Goal: Book appointment/travel/reservation

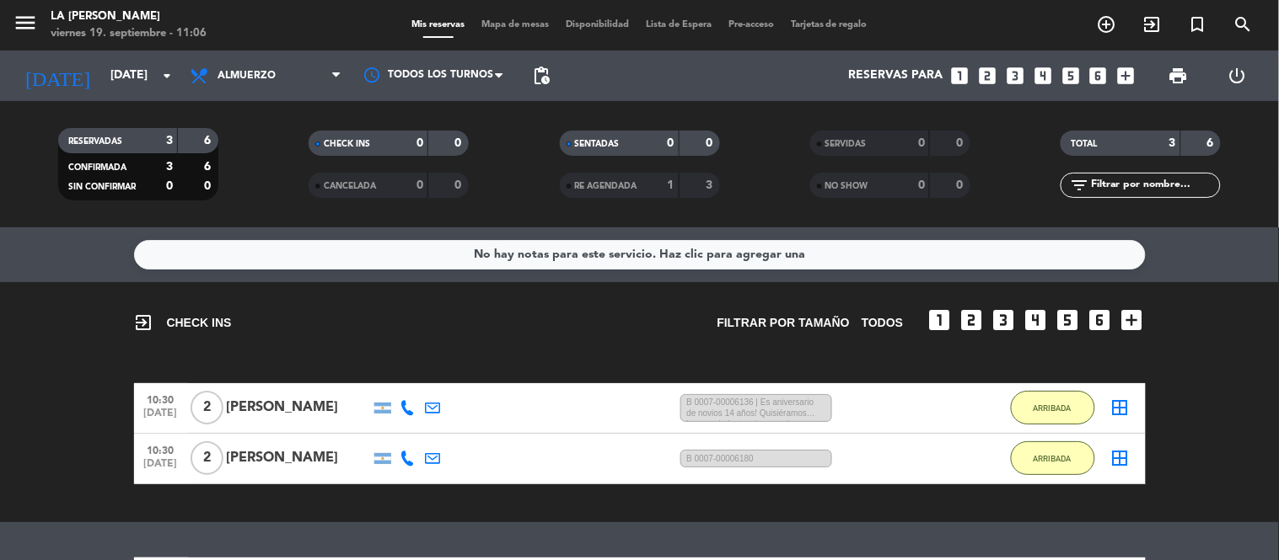
click at [115, 56] on div "[DATE] [DATE] arrow_drop_down" at bounding box center [97, 76] width 169 height 51
click at [110, 79] on input "[DATE]" at bounding box center [182, 76] width 160 height 30
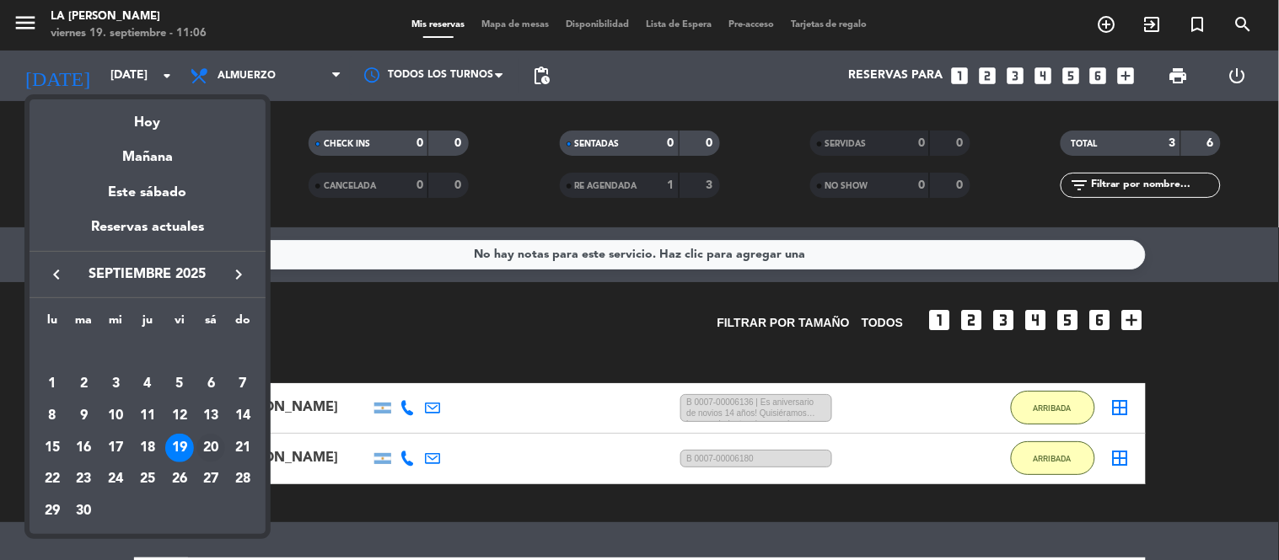
click at [208, 443] on div "20" at bounding box center [210, 448] width 29 height 29
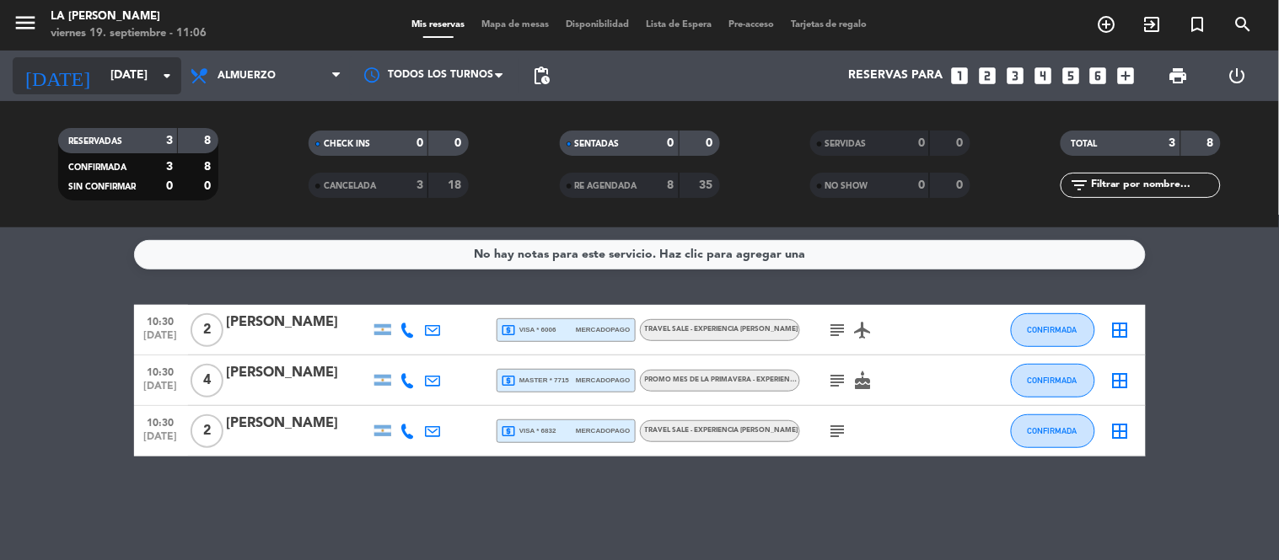
click at [106, 71] on input "[DATE]" at bounding box center [182, 76] width 160 height 30
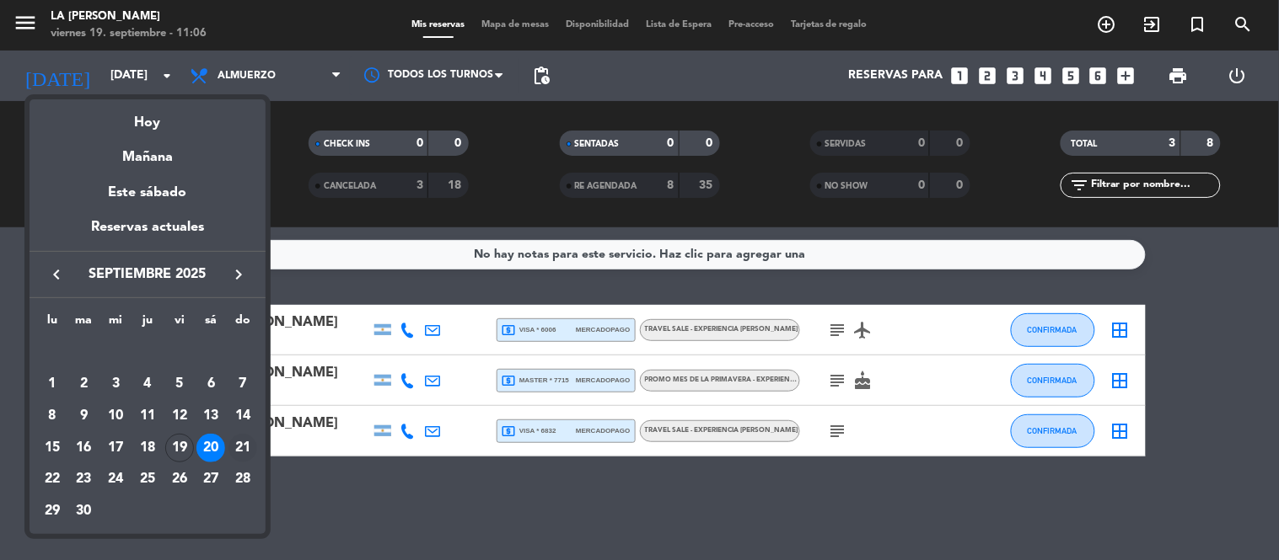
click at [249, 460] on div "21" at bounding box center [242, 448] width 29 height 29
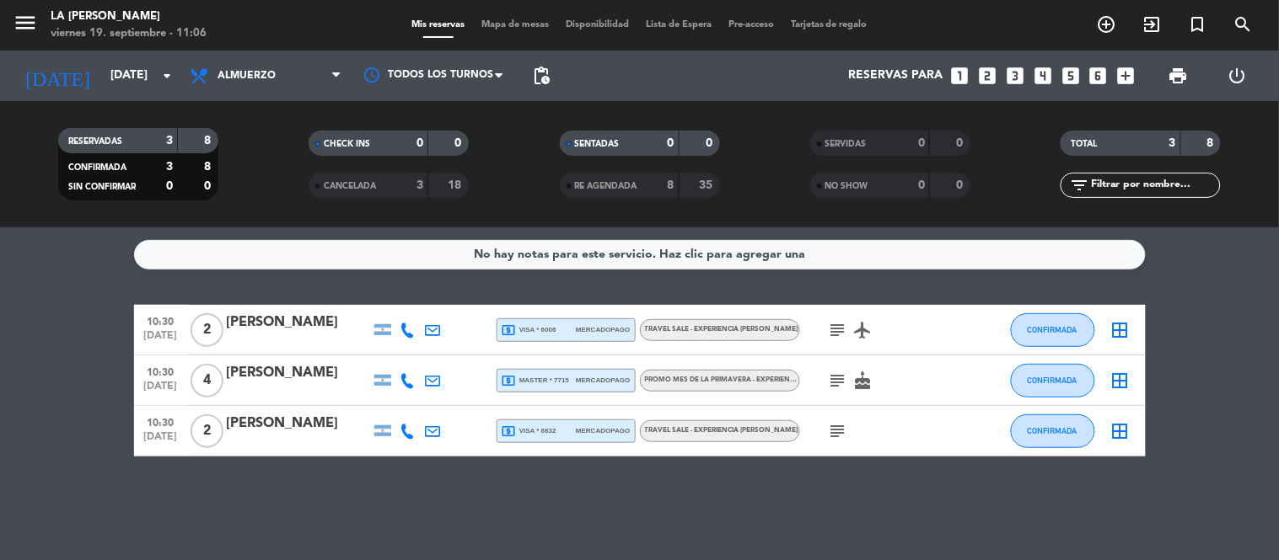
type input "[DATE]"
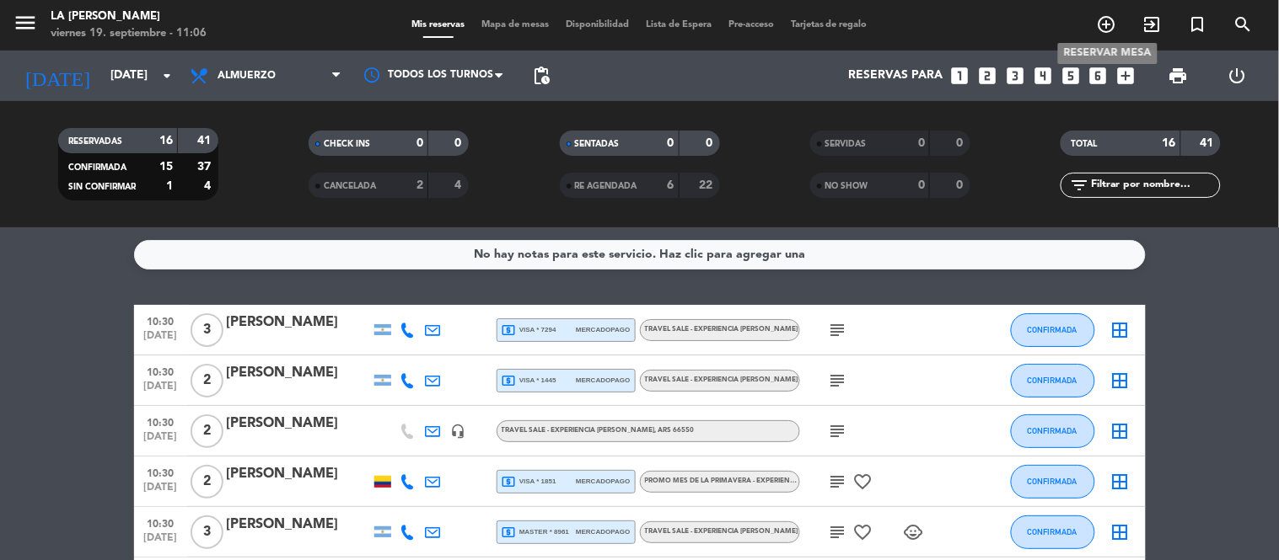
click at [1115, 19] on icon "add_circle_outline" at bounding box center [1106, 24] width 20 height 20
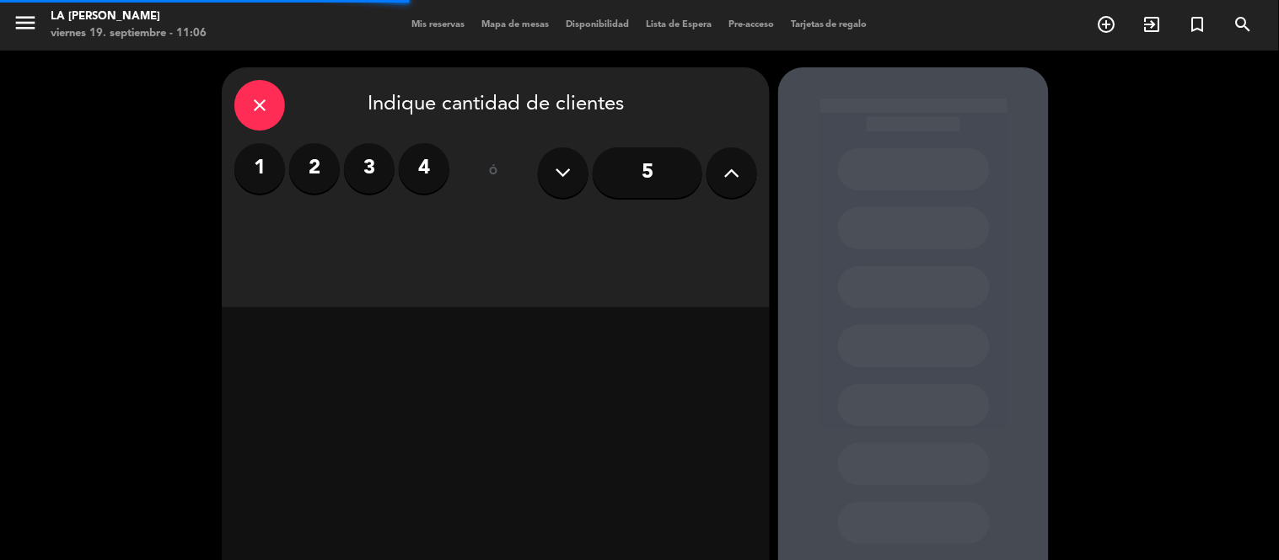
click at [261, 169] on label "1" at bounding box center [259, 168] width 51 height 51
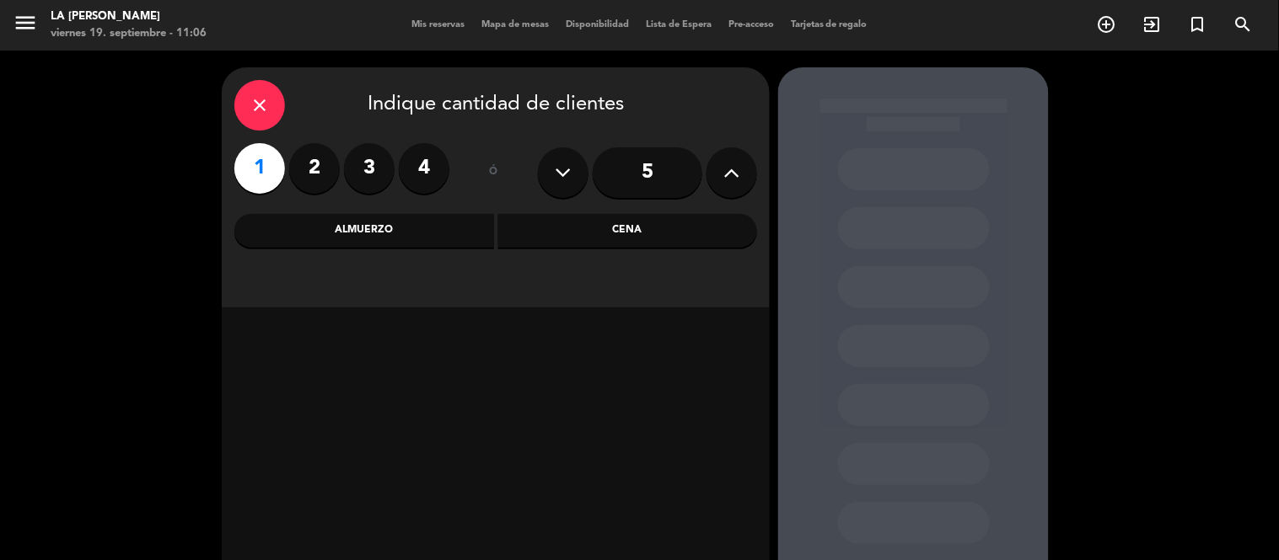
click at [350, 242] on div "Almuerzo" at bounding box center [364, 231] width 260 height 34
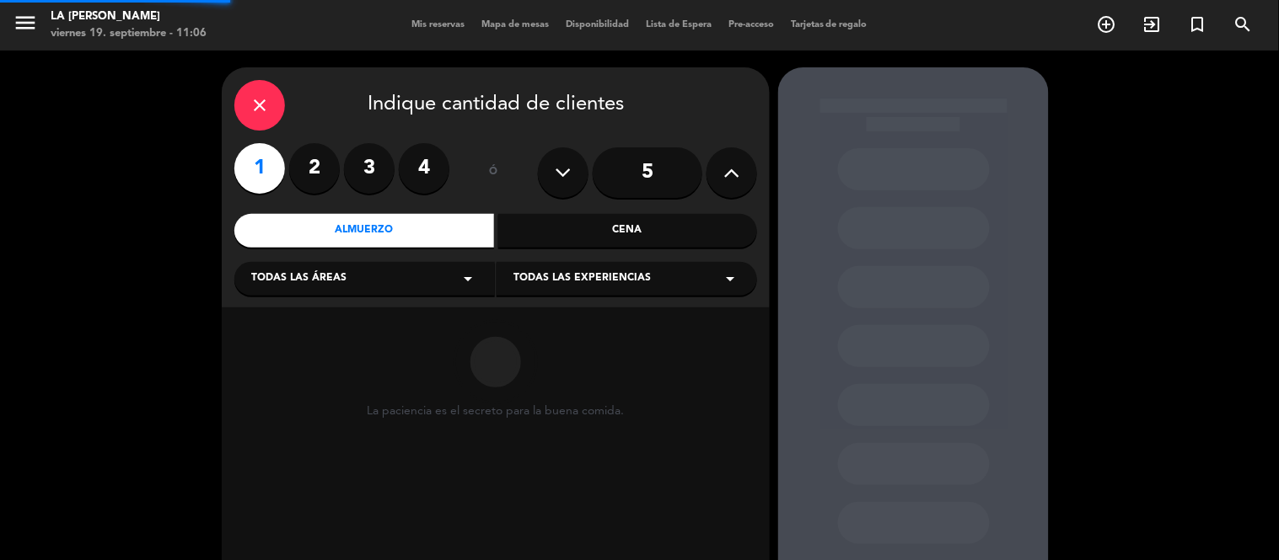
click at [361, 285] on div "Todas las áreas arrow_drop_down" at bounding box center [364, 279] width 260 height 34
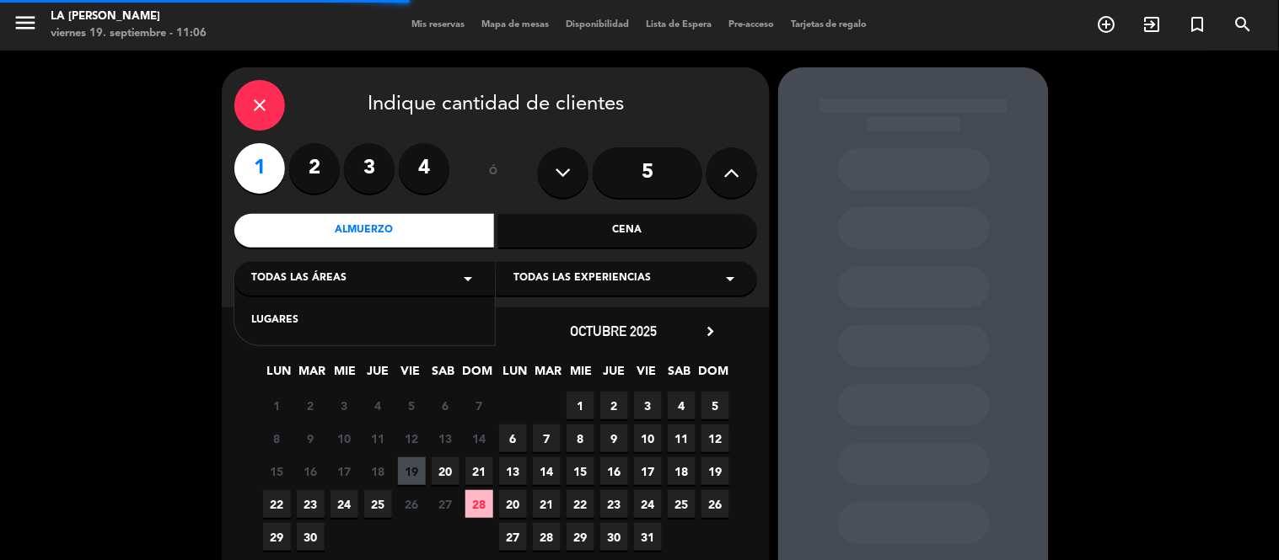
click at [346, 325] on div "LUGARES" at bounding box center [364, 321] width 227 height 17
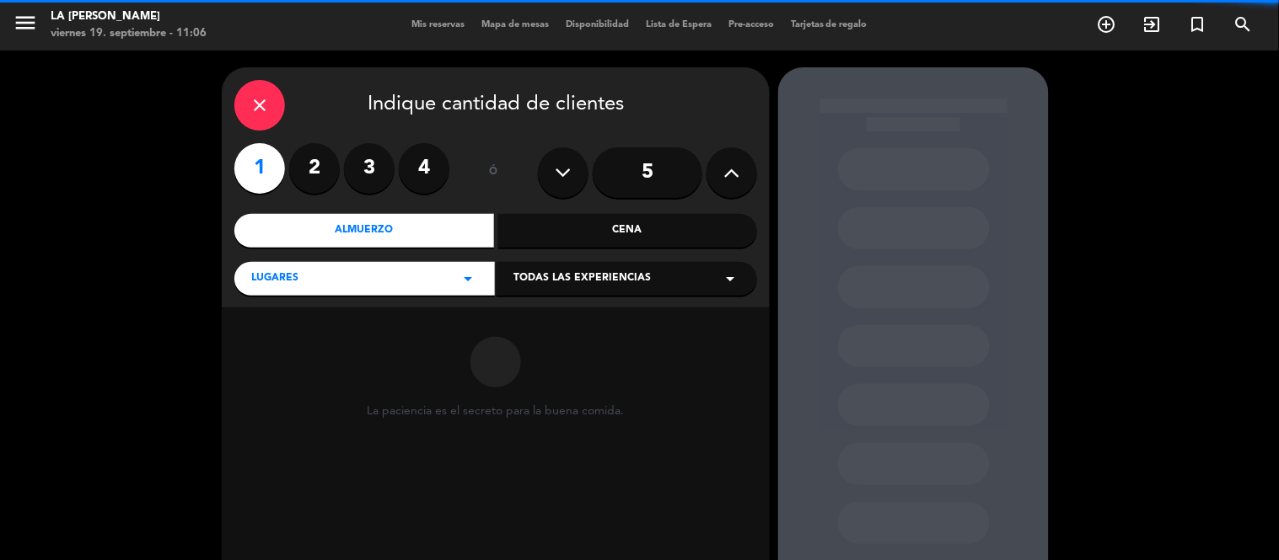
click at [579, 275] on span "Todas las experiencias" at bounding box center [581, 279] width 137 height 17
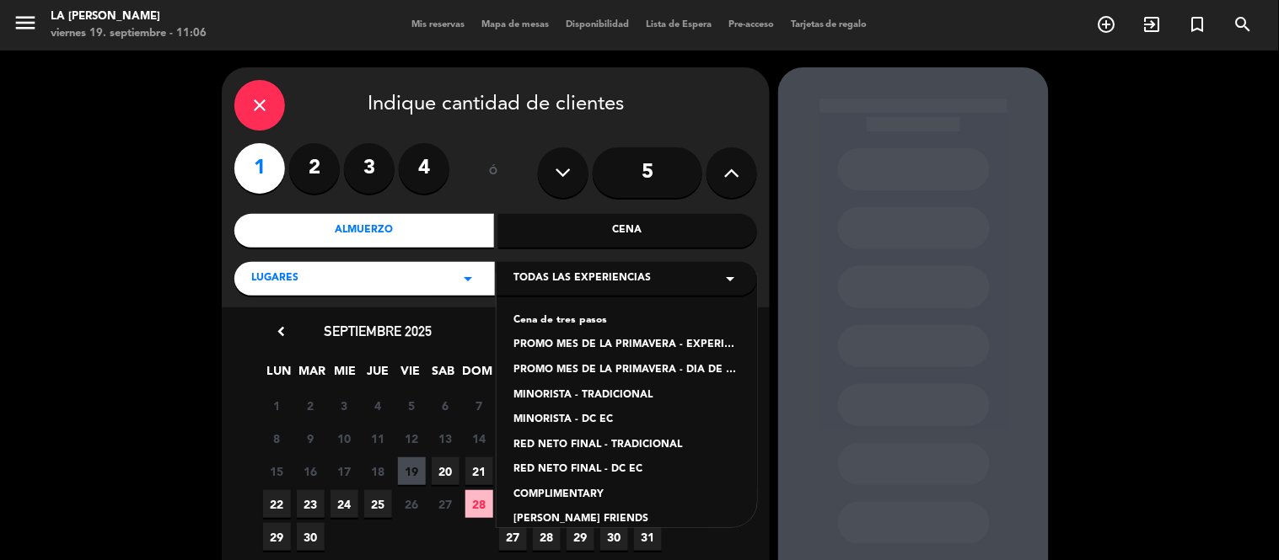
click at [587, 347] on div "PROMO MES DE LA PRIMAVERA - EXPERIENCIA CANDELARIA" at bounding box center [626, 345] width 227 height 17
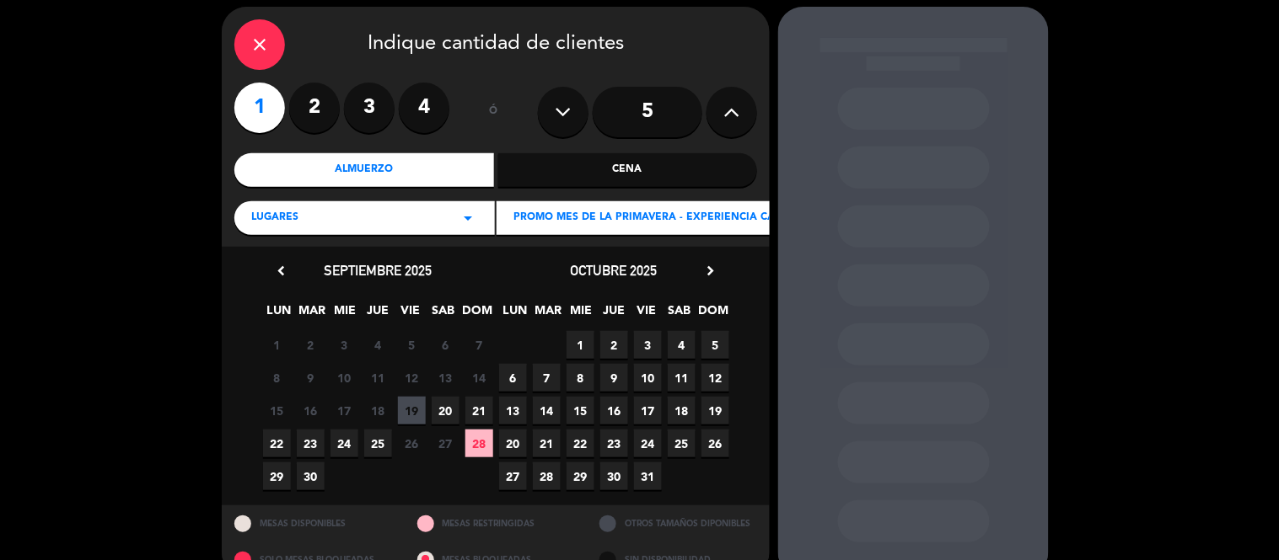
scroll to position [94, 0]
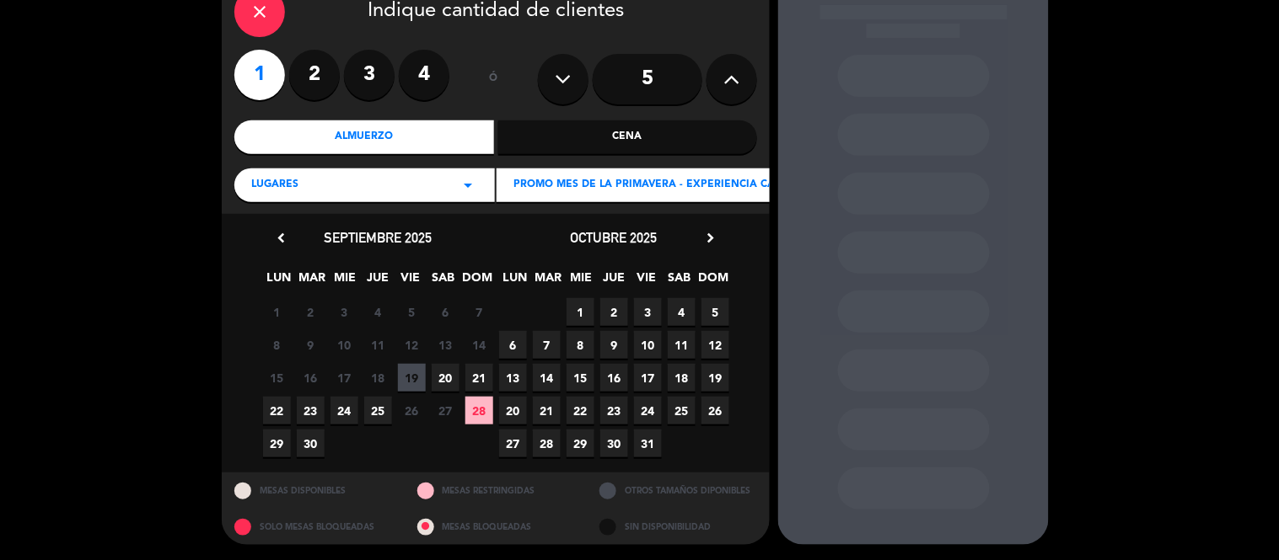
click at [474, 376] on span "21" at bounding box center [479, 378] width 28 height 28
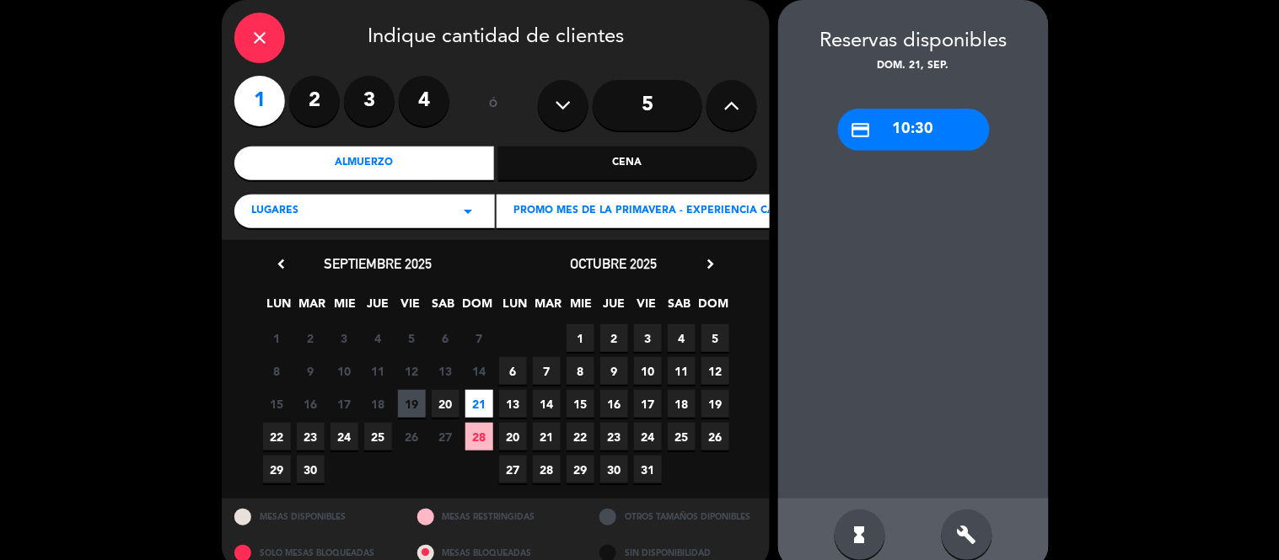
click at [938, 146] on div "credit_card 10:30" at bounding box center [914, 130] width 152 height 42
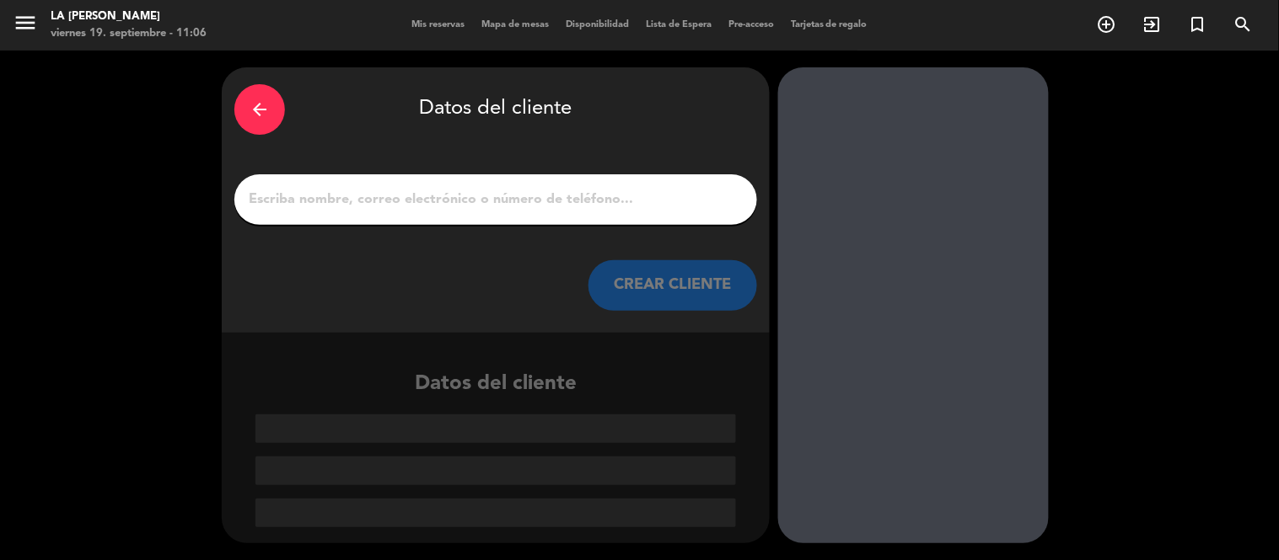
click at [557, 217] on div at bounding box center [495, 199] width 523 height 51
click at [575, 183] on div at bounding box center [495, 199] width 523 height 51
click at [548, 205] on input "1" at bounding box center [495, 200] width 497 height 24
paste input "[PERSON_NAME]"
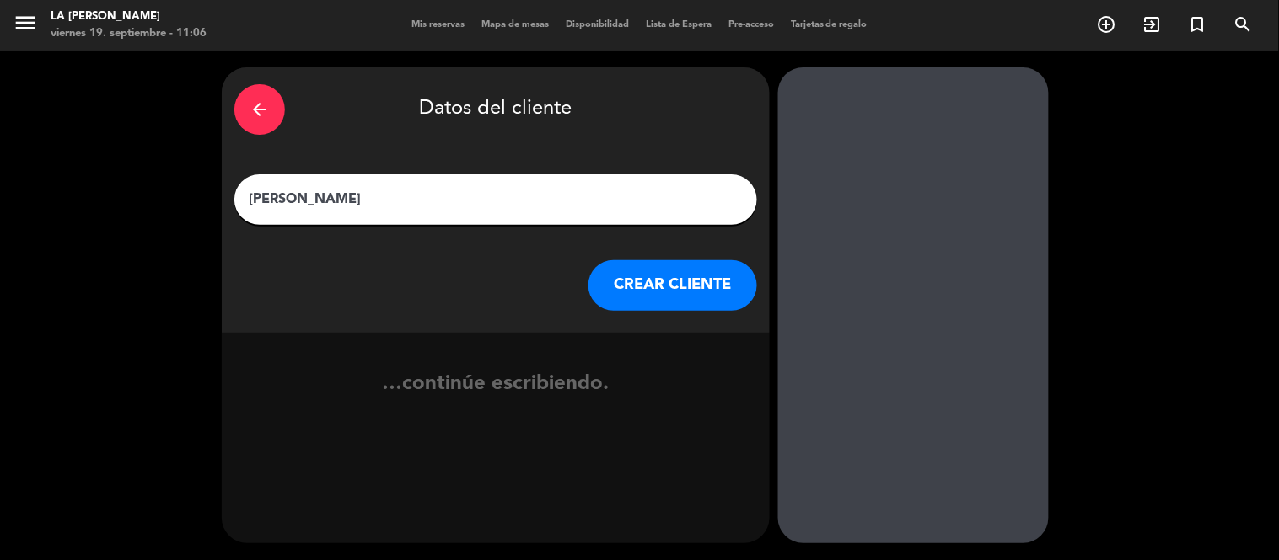
type input "[PERSON_NAME]"
click at [661, 292] on button "CREAR CLIENTE" at bounding box center [672, 285] width 169 height 51
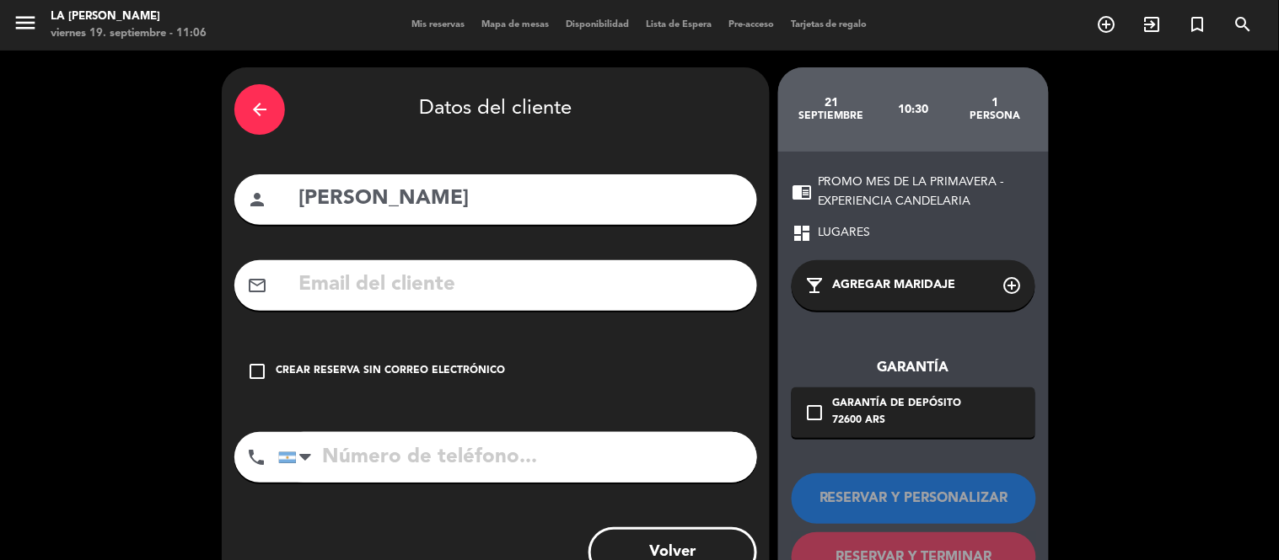
click at [457, 358] on div "check_box_outline_blank Crear reserva sin correo electrónico" at bounding box center [495, 371] width 523 height 51
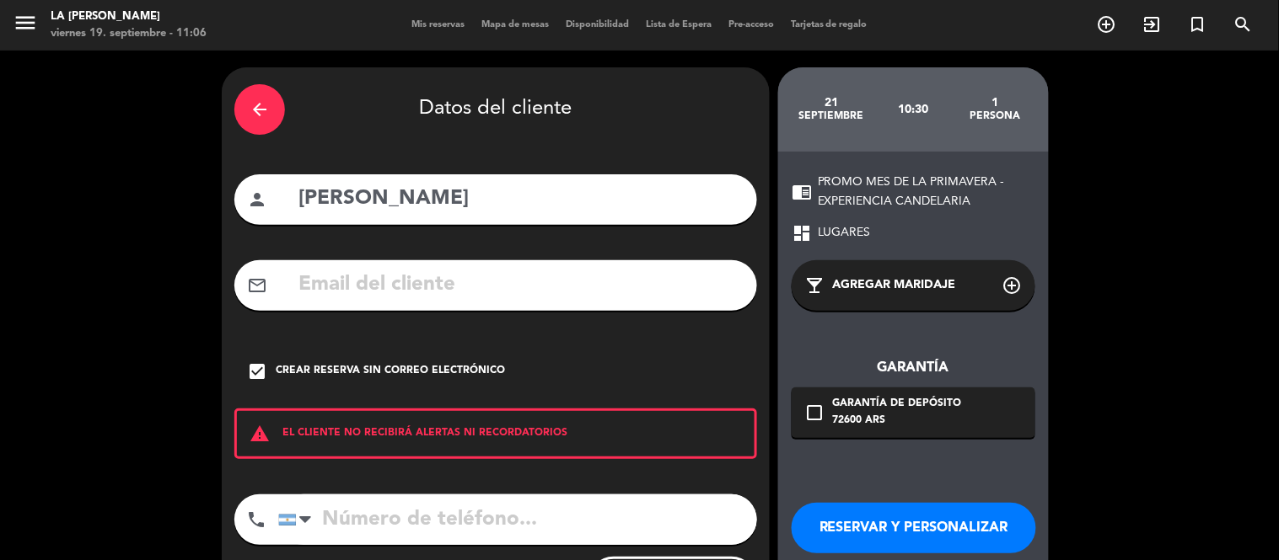
click at [403, 380] on div "check_box Crear reserva sin correo electrónico" at bounding box center [495, 371] width 523 height 51
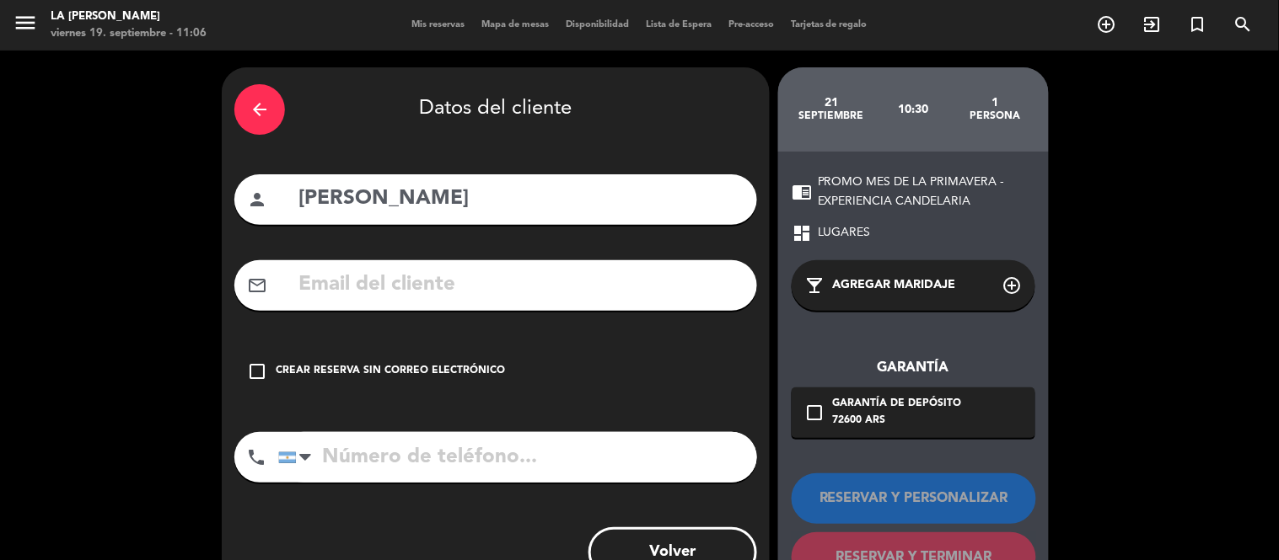
click at [481, 284] on input "text" at bounding box center [521, 285] width 448 height 35
paste input "[EMAIL_ADDRESS][DOMAIN_NAME]"
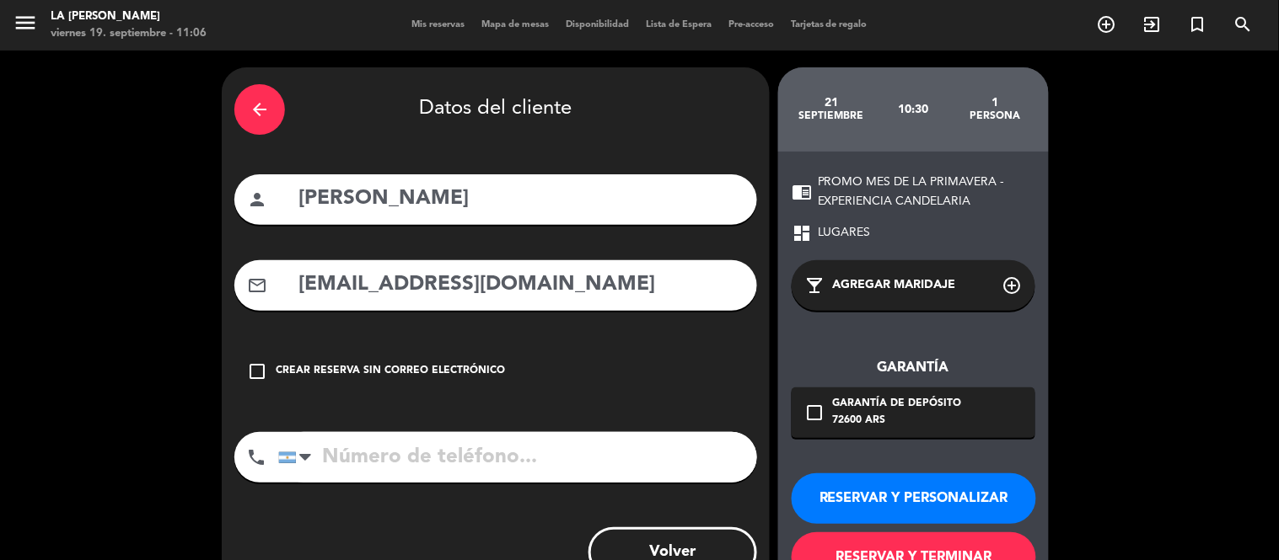
type input "[EMAIL_ADDRESS][DOMAIN_NAME]"
click at [965, 498] on button "RESERVAR Y PERSONALIZAR" at bounding box center [913, 499] width 244 height 51
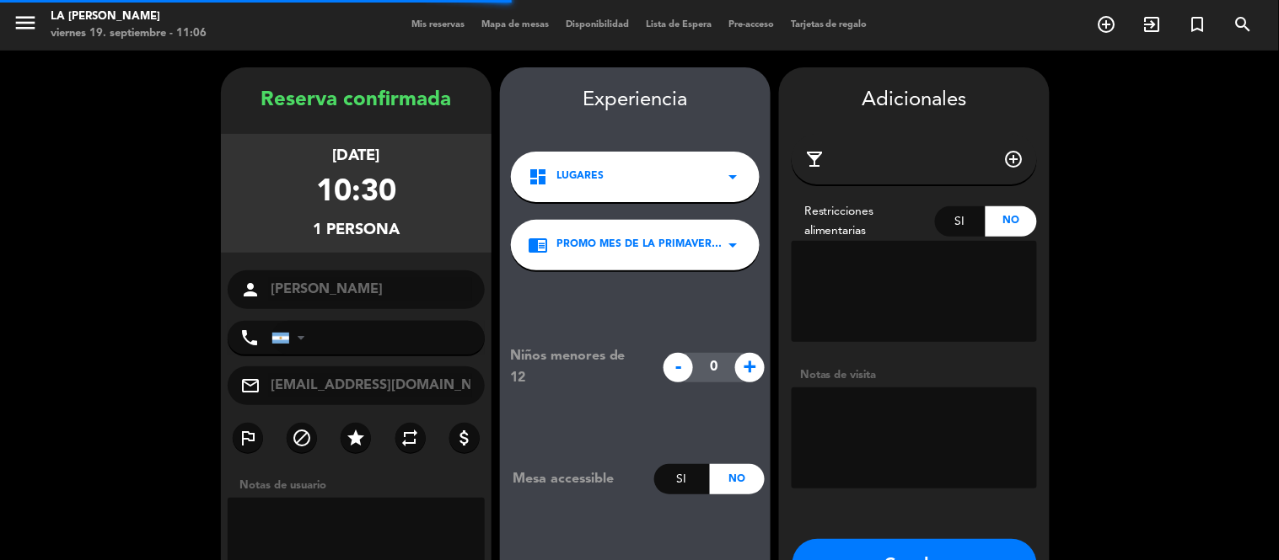
scroll to position [67, 0]
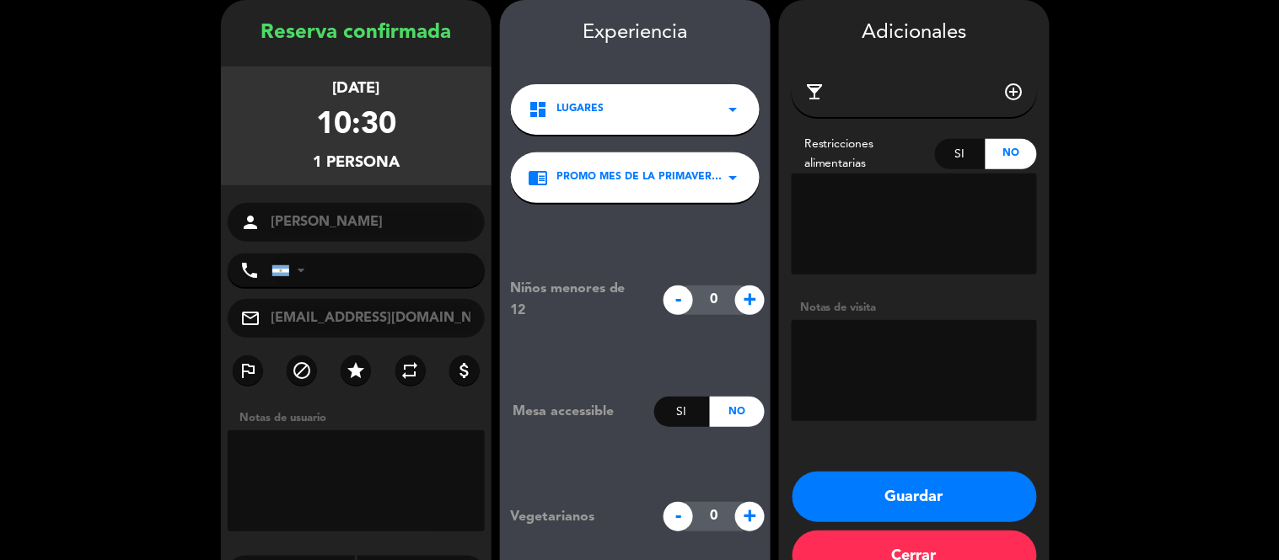
click at [302, 477] on textarea at bounding box center [356, 481] width 257 height 101
click at [887, 374] on textarea at bounding box center [913, 370] width 245 height 101
click at [887, 373] on textarea at bounding box center [913, 370] width 245 height 101
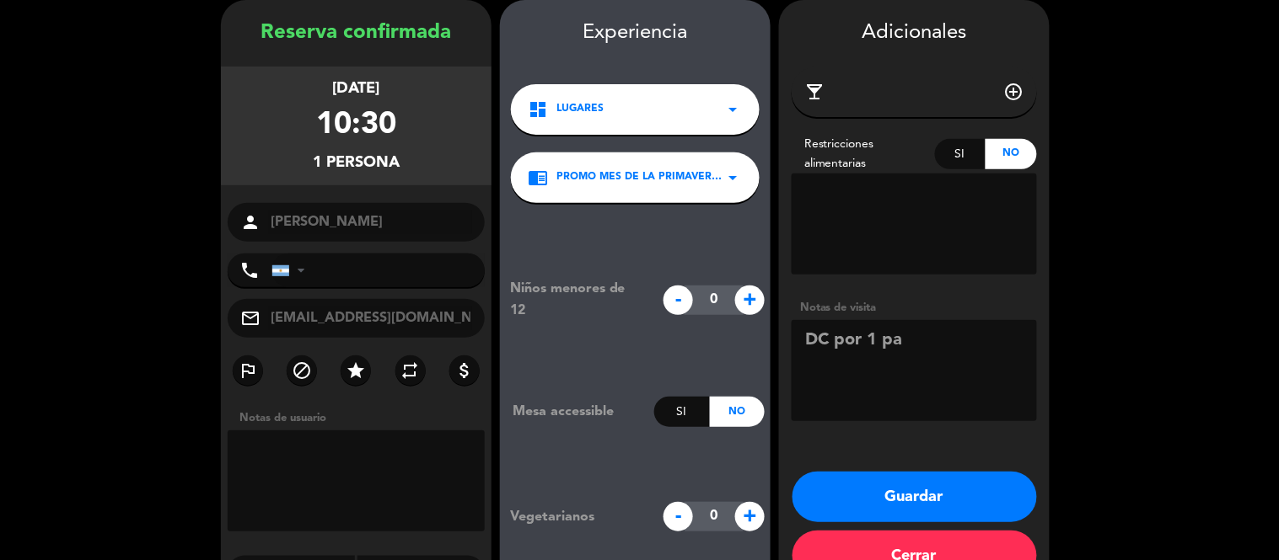
click at [887, 373] on textarea at bounding box center [913, 370] width 245 height 101
paste textarea "8275"
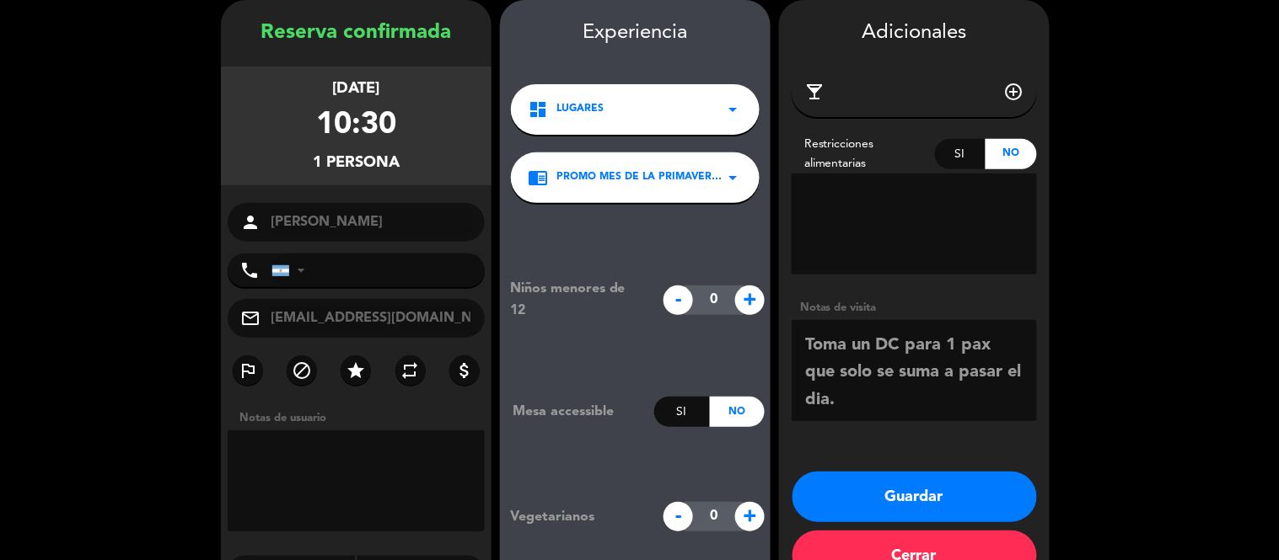
scroll to position [122, 0]
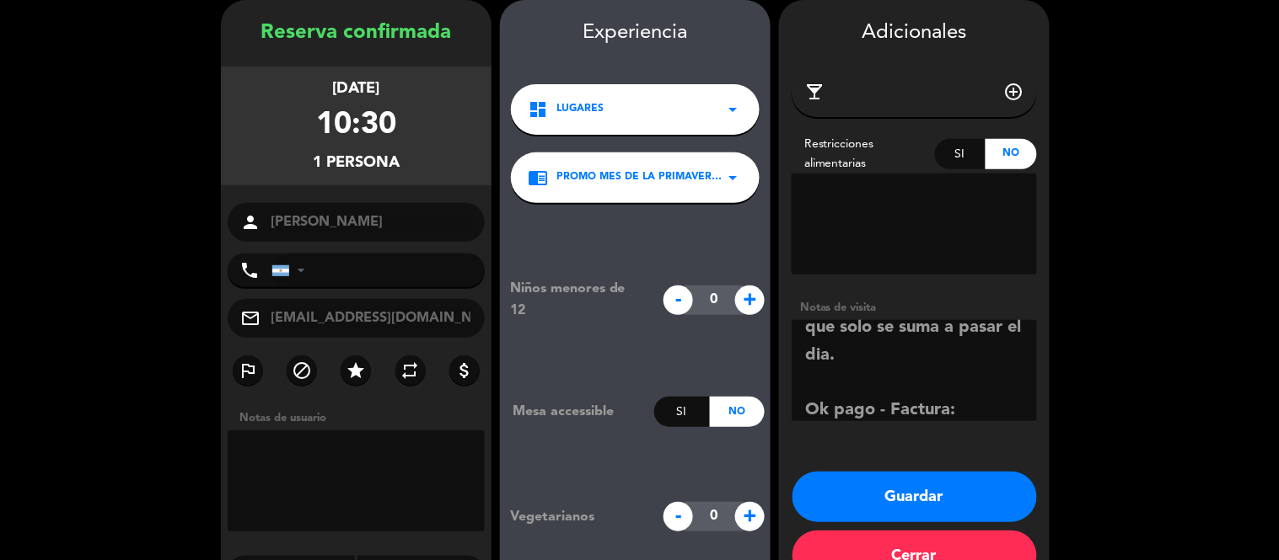
type textarea "[PERSON_NAME] tiene rsva 8275 (casa alpina) Toma un DC para 1 pax que solo se s…"
click at [359, 275] on input "tel" at bounding box center [377, 271] width 213 height 34
paste input "02323653055"
type input "02323653055"
click at [908, 496] on button "Guardar" at bounding box center [914, 497] width 244 height 51
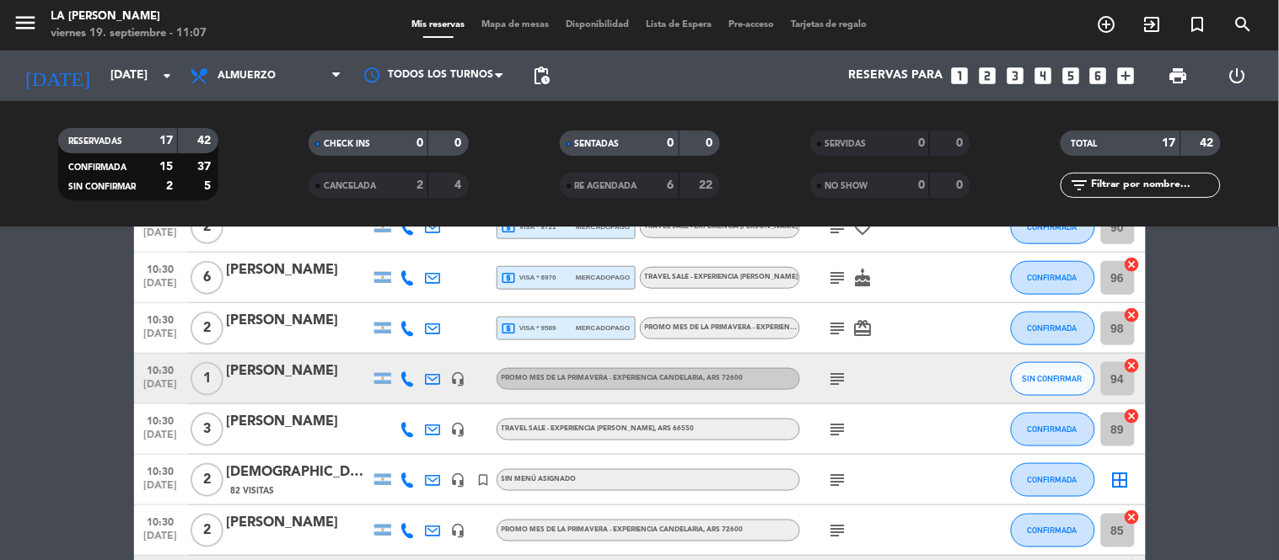
scroll to position [501, 0]
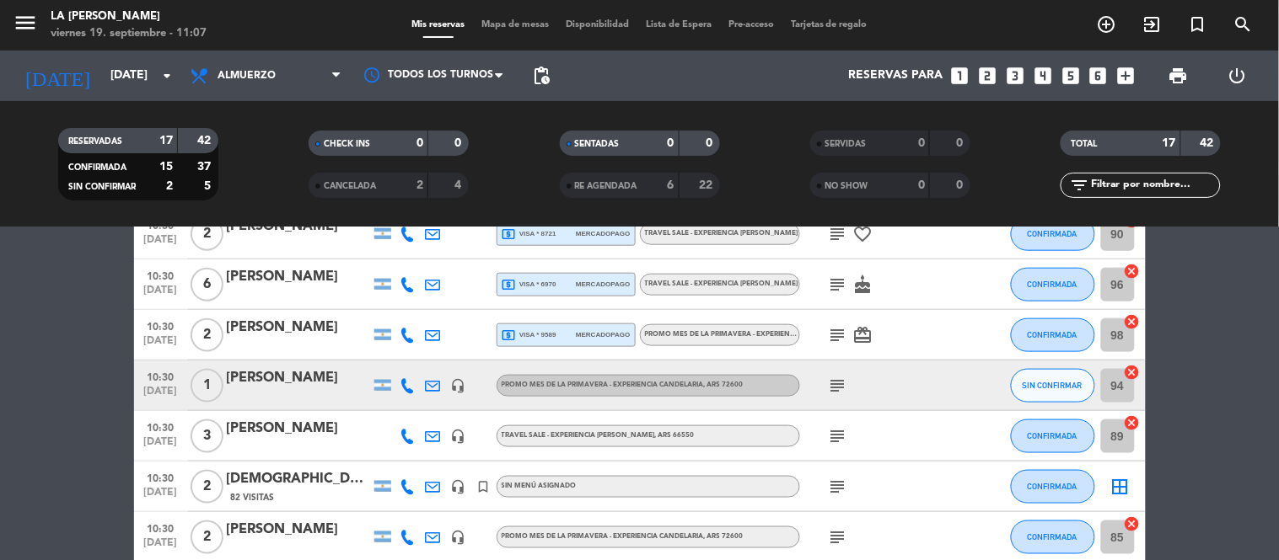
click at [301, 374] on div "[PERSON_NAME]" at bounding box center [298, 378] width 143 height 22
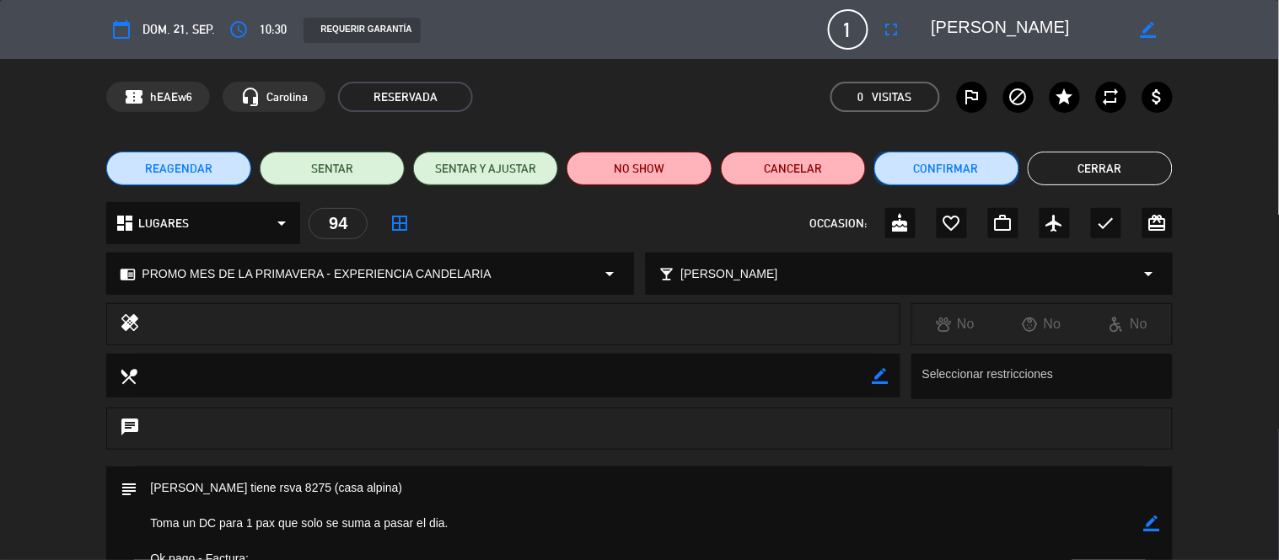
click at [932, 160] on button "Confirmar" at bounding box center [946, 169] width 145 height 34
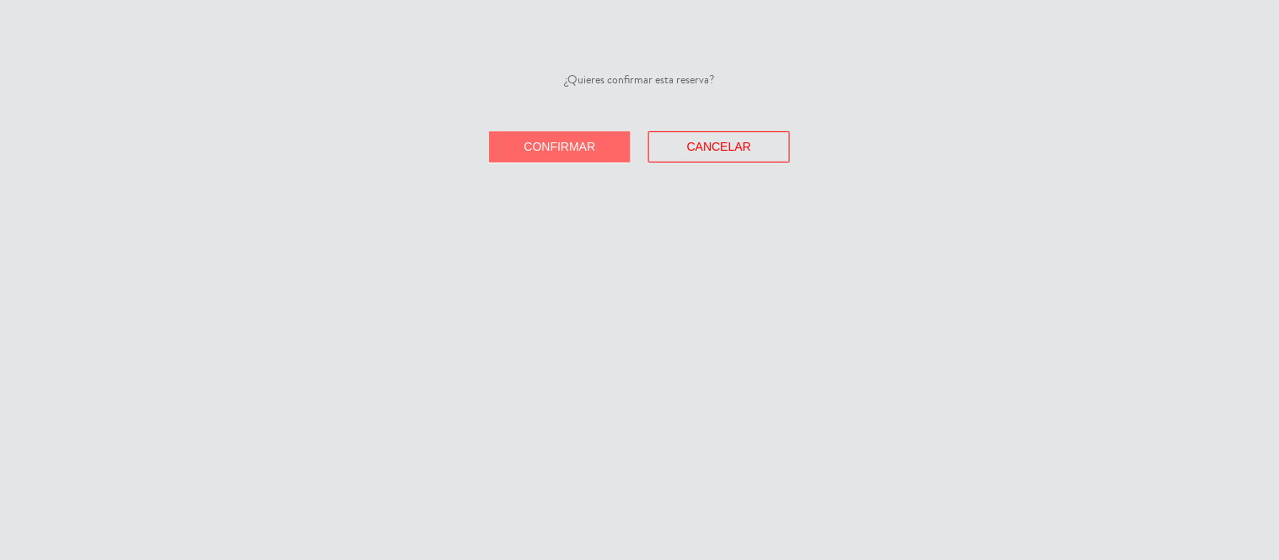
click at [533, 141] on span "Confirmar" at bounding box center [560, 146] width 72 height 13
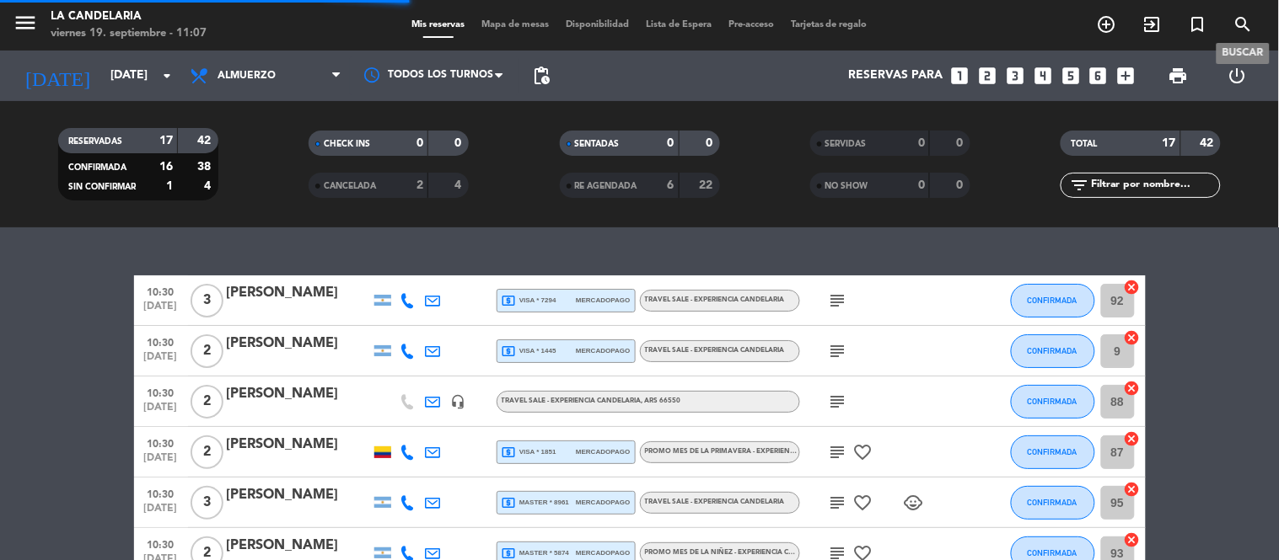
click at [1259, 34] on span "search" at bounding box center [1243, 24] width 46 height 29
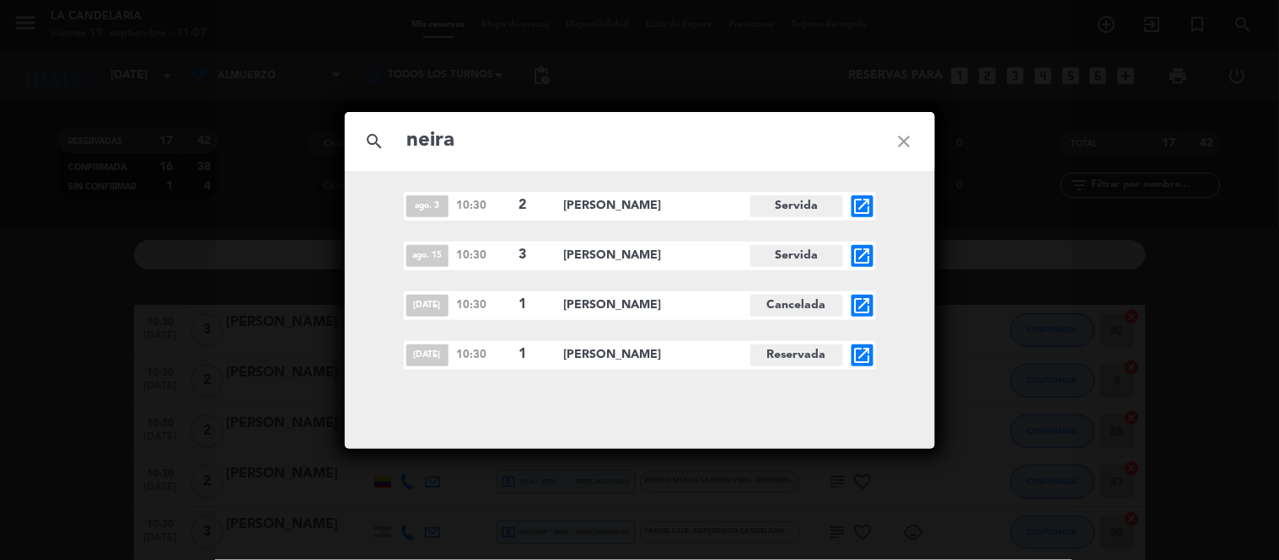
type input "neira"
click at [857, 310] on icon "open_in_new" at bounding box center [862, 306] width 20 height 20
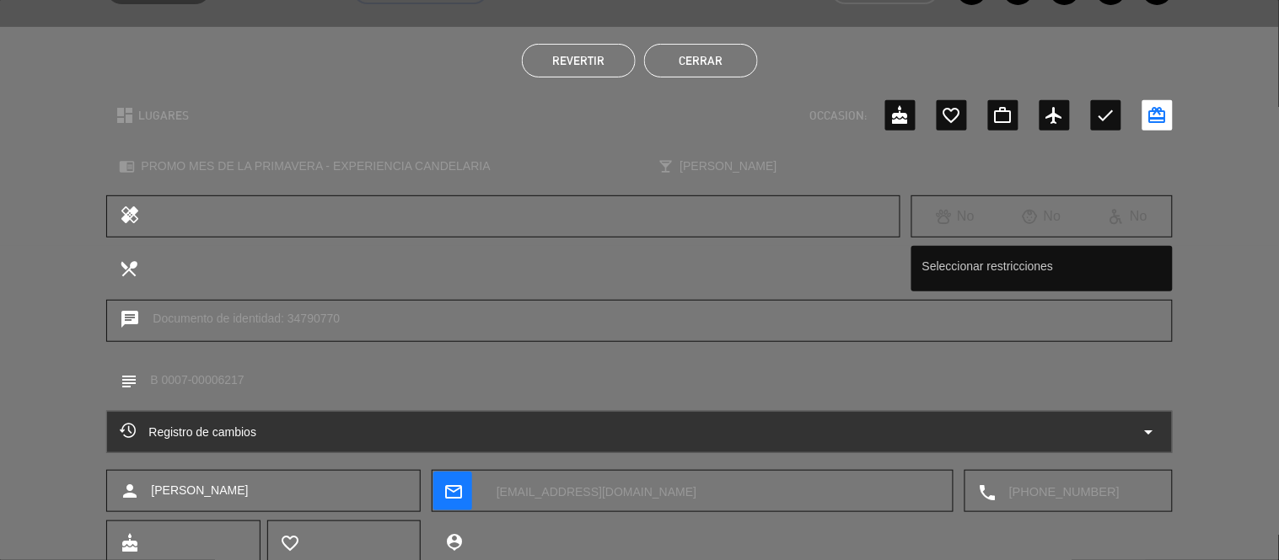
scroll to position [212, 0]
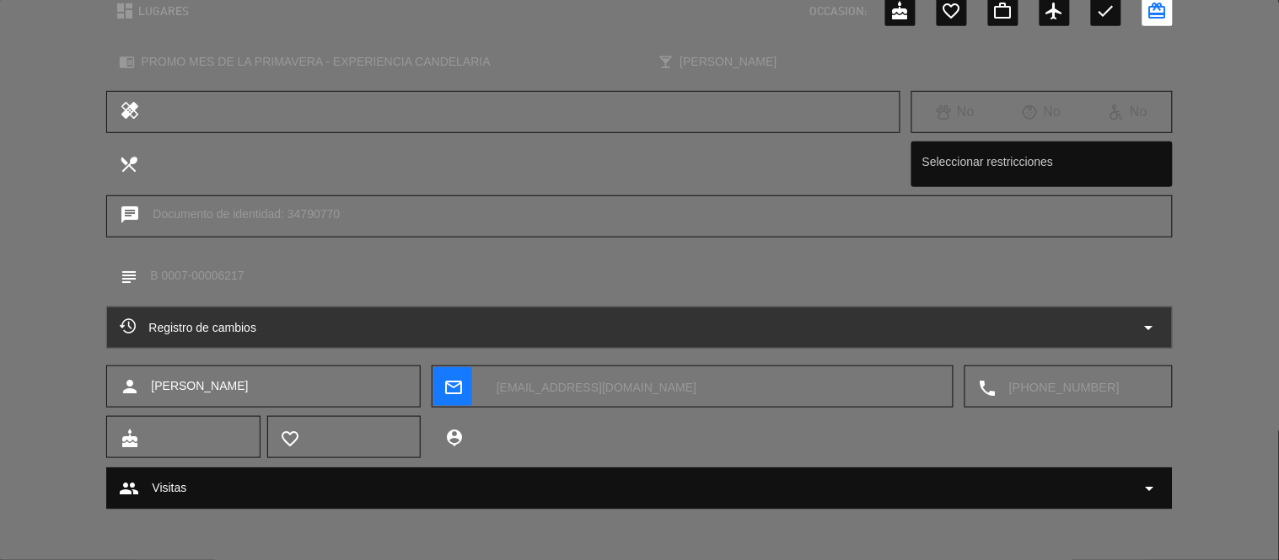
click at [212, 265] on textarea at bounding box center [647, 276] width 1021 height 43
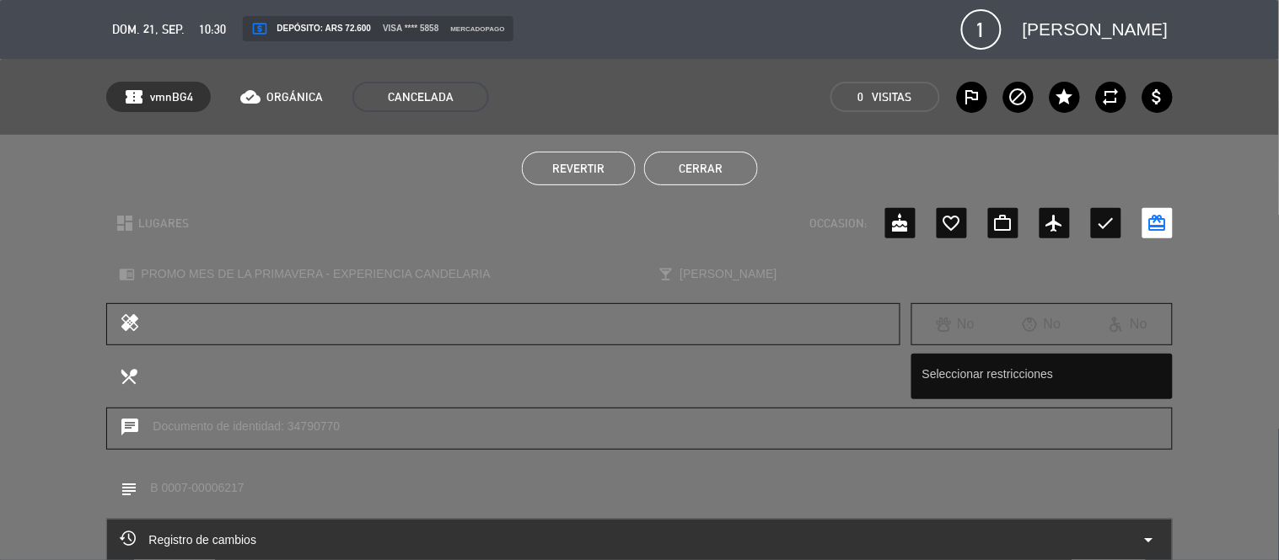
drag, startPoint x: 696, startPoint y: 161, endPoint x: 813, endPoint y: 146, distance: 118.1
click at [697, 161] on button "Cerrar" at bounding box center [701, 169] width 114 height 34
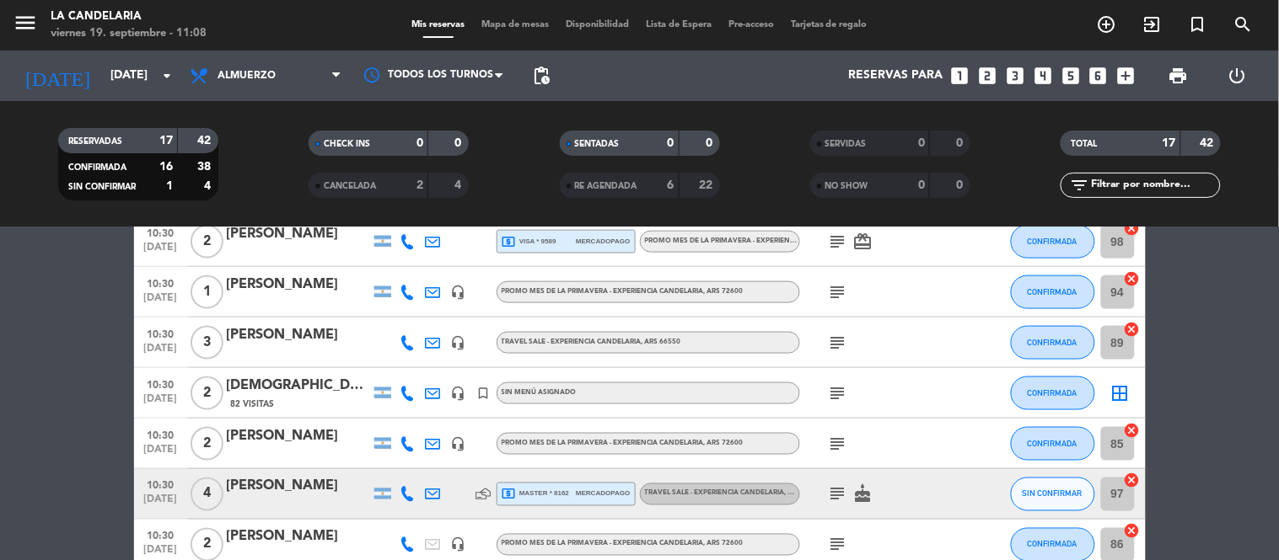
scroll to position [501, 0]
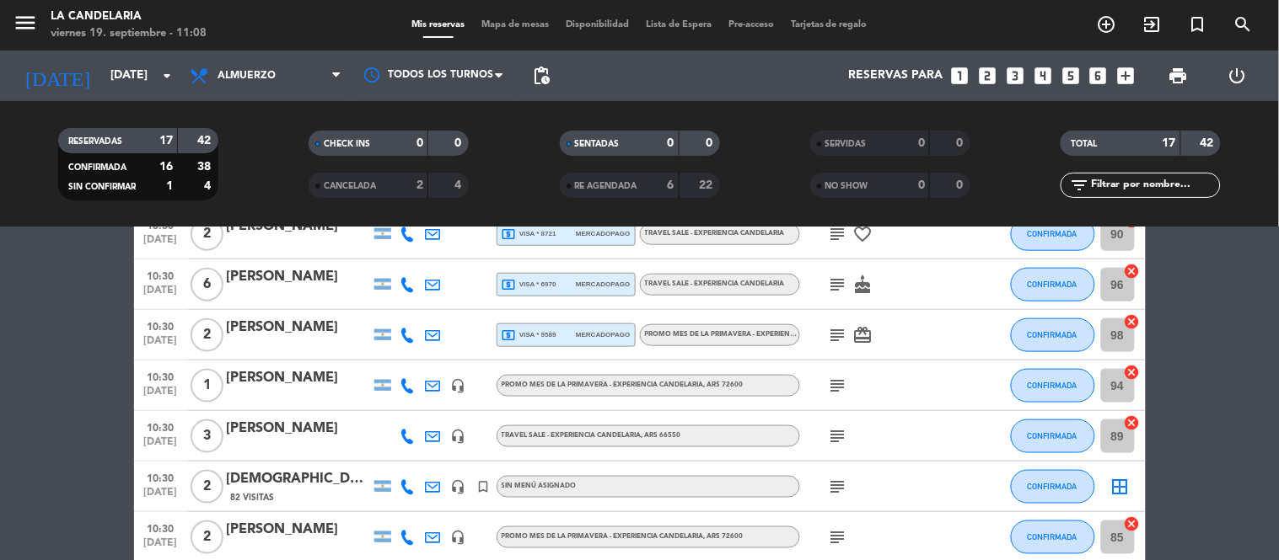
click at [282, 383] on div "[PERSON_NAME]" at bounding box center [298, 378] width 143 height 22
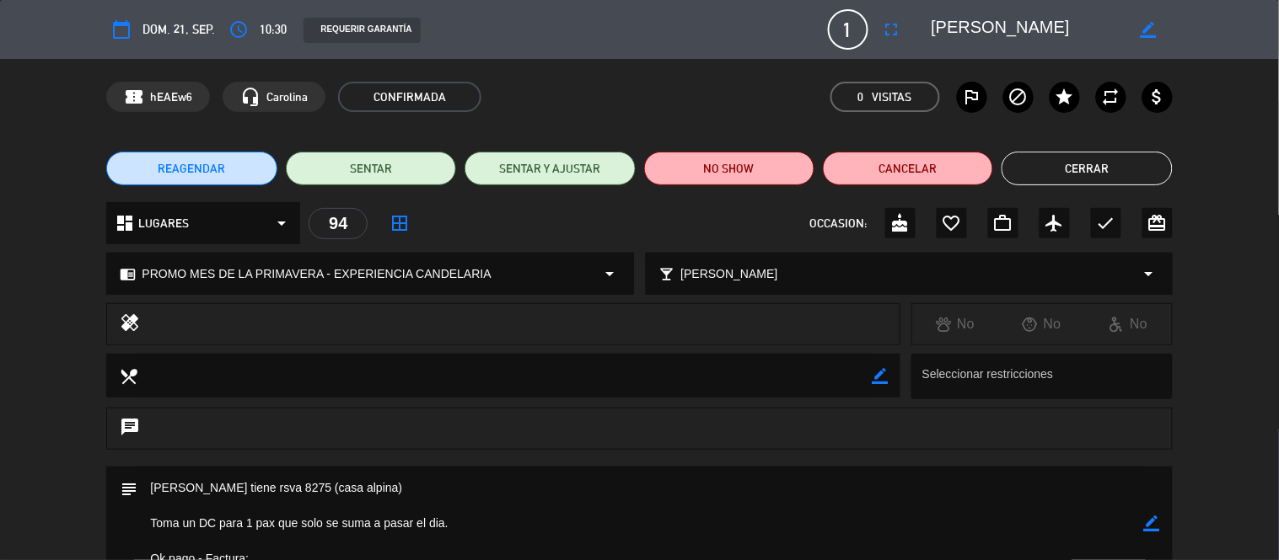
click at [1150, 520] on icon "border_color" at bounding box center [1152, 524] width 16 height 16
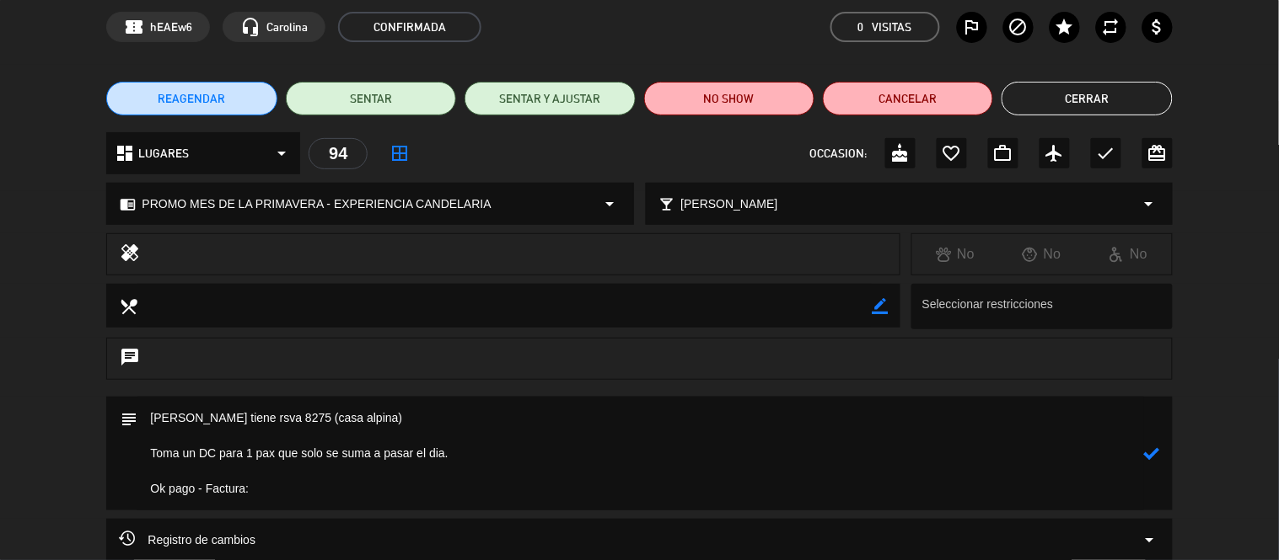
scroll to position [98, 0]
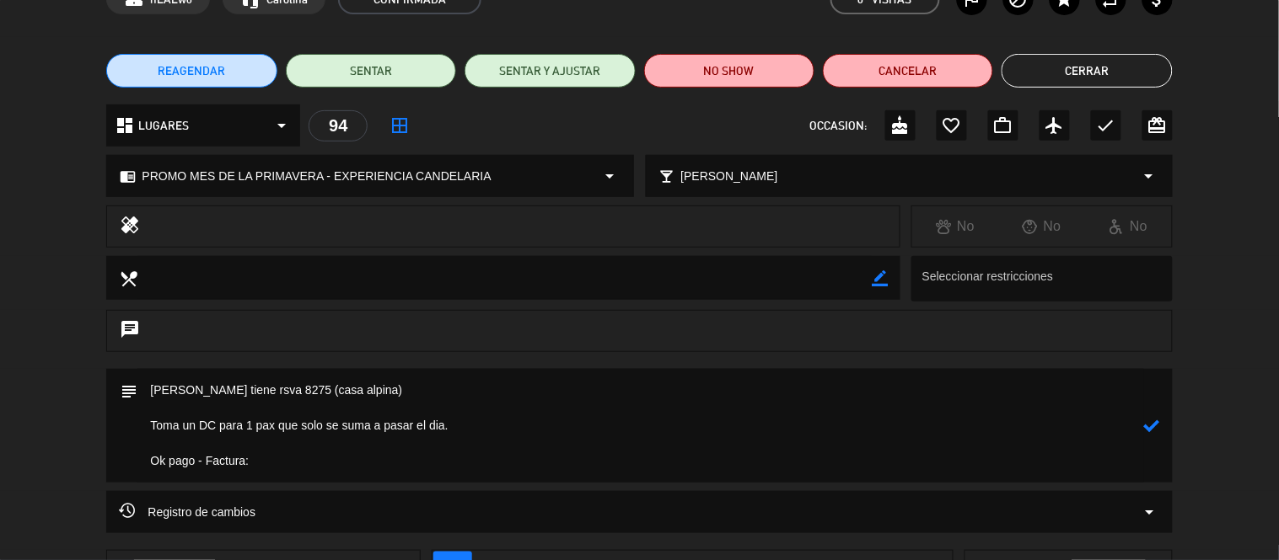
click at [278, 457] on textarea at bounding box center [639, 426] width 1005 height 114
paste textarea "B 0007-00006217"
type textarea "[PERSON_NAME] tiene rsva 8275 (casa alpina) Toma un DC para 1 pax que solo se s…"
click at [1150, 426] on icon at bounding box center [1152, 426] width 16 height 16
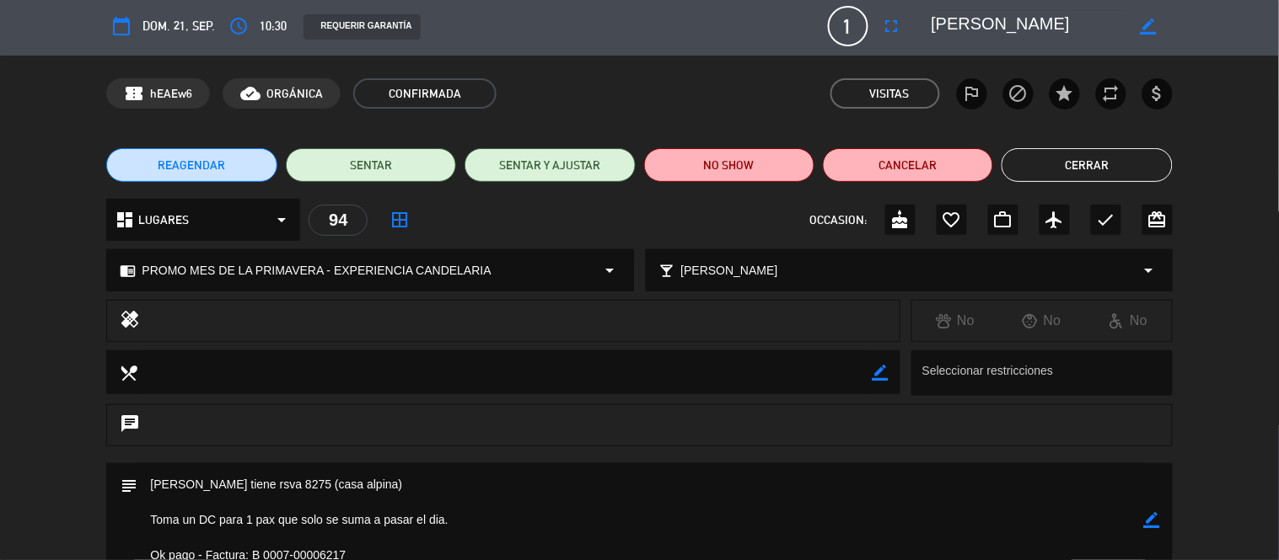
scroll to position [0, 0]
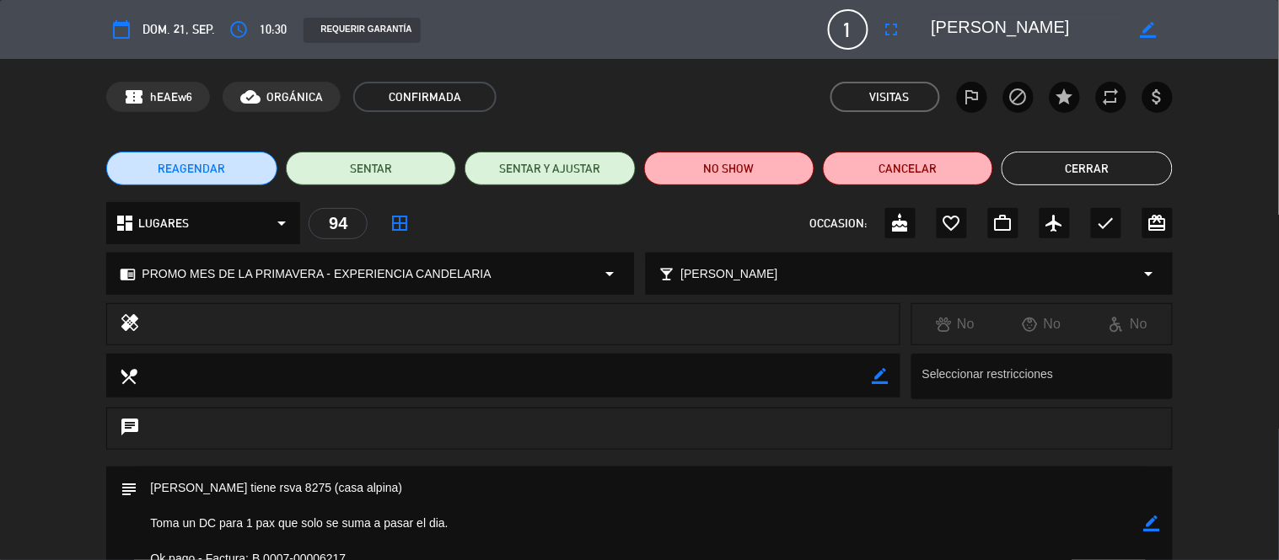
click at [167, 83] on div "confirmation_number hEAEw6" at bounding box center [158, 97] width 104 height 30
copy span "hEAEw6"
